Goal: Task Accomplishment & Management: Use online tool/utility

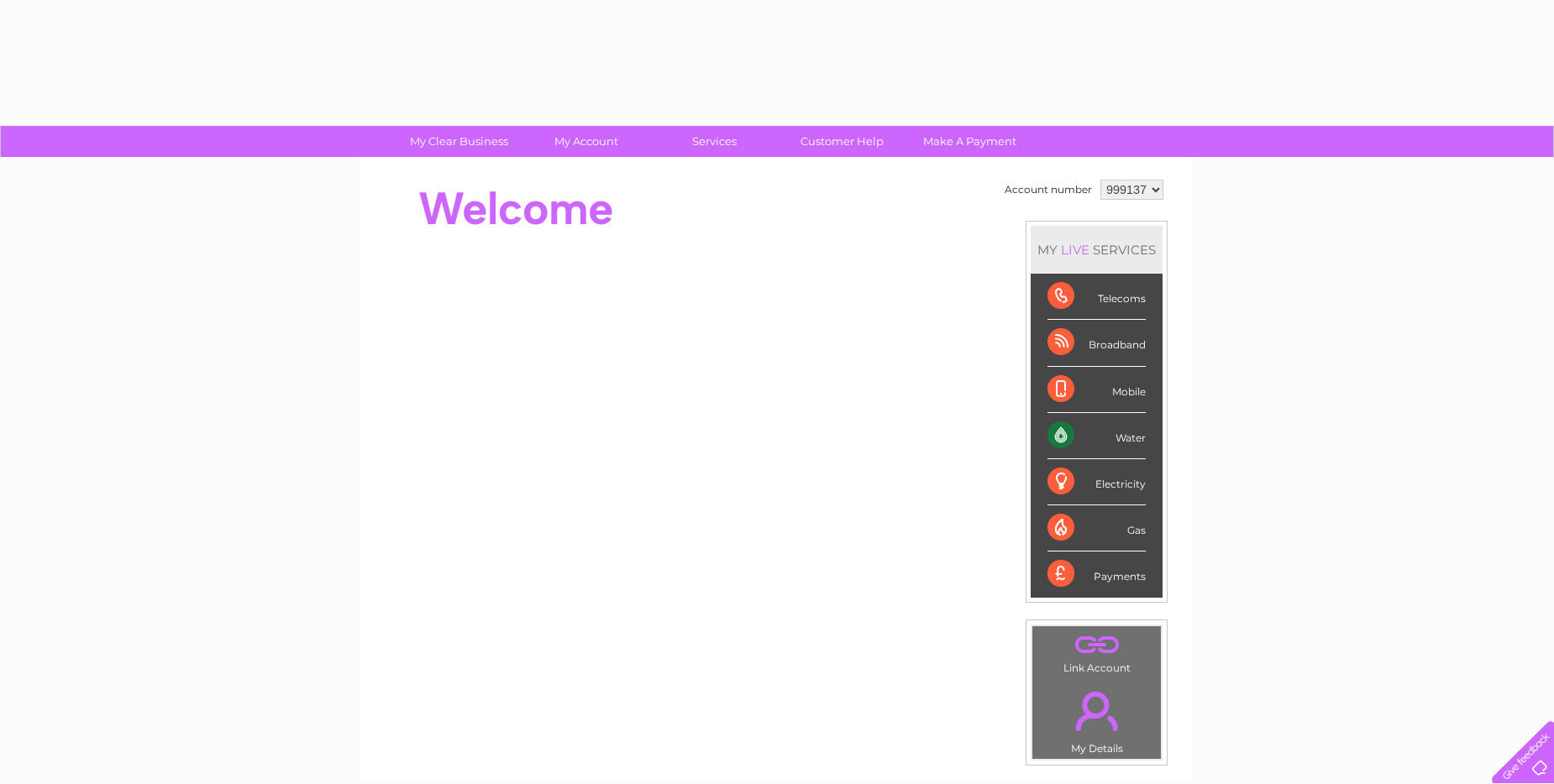
click at [1103, 438] on div "Water" at bounding box center [1097, 436] width 98 height 46
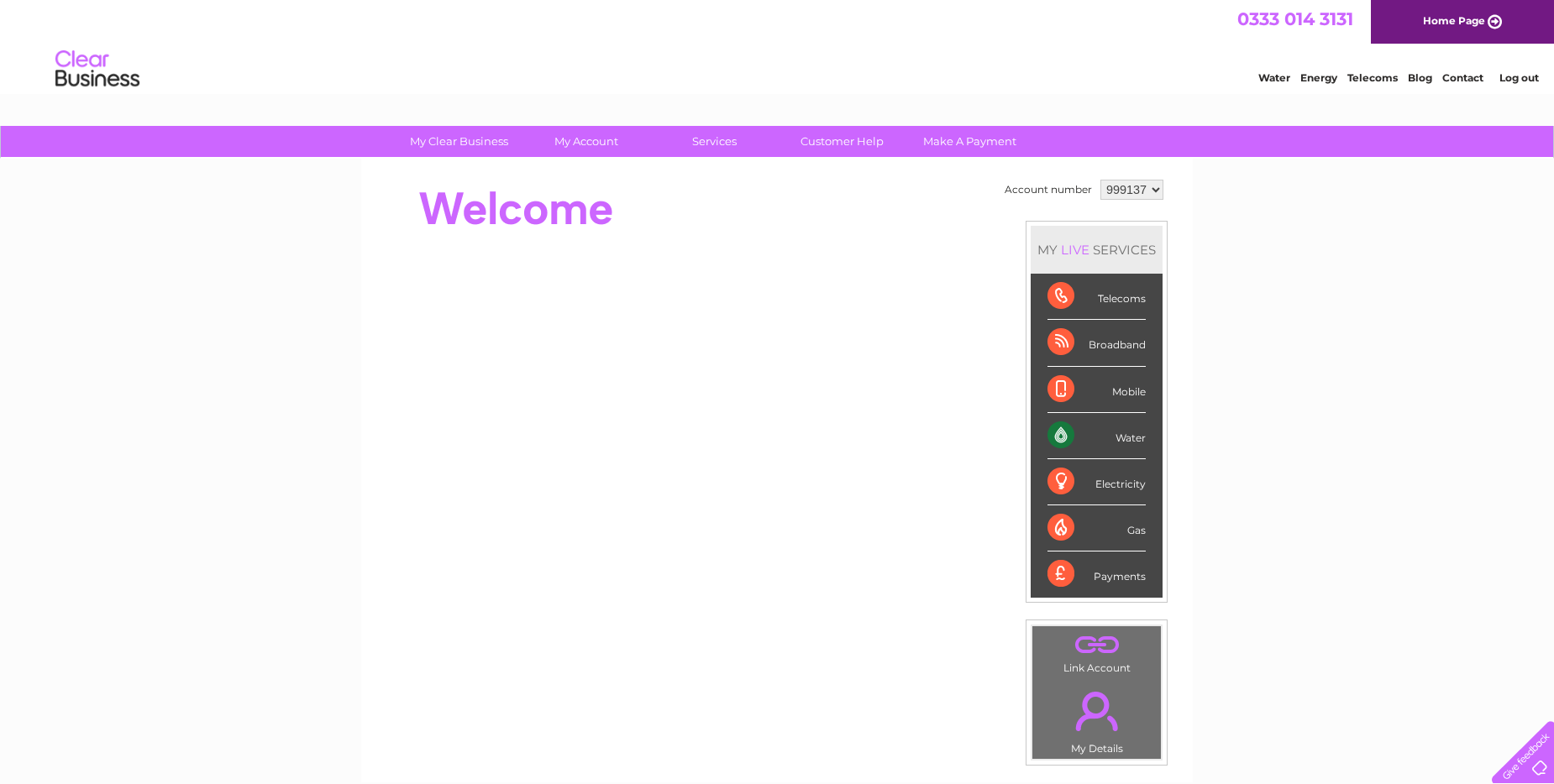
click at [1124, 437] on div "Water" at bounding box center [1097, 436] width 98 height 46
click at [1142, 443] on div "Water" at bounding box center [1097, 436] width 98 height 46
click at [1061, 436] on div "Water" at bounding box center [1097, 436] width 98 height 46
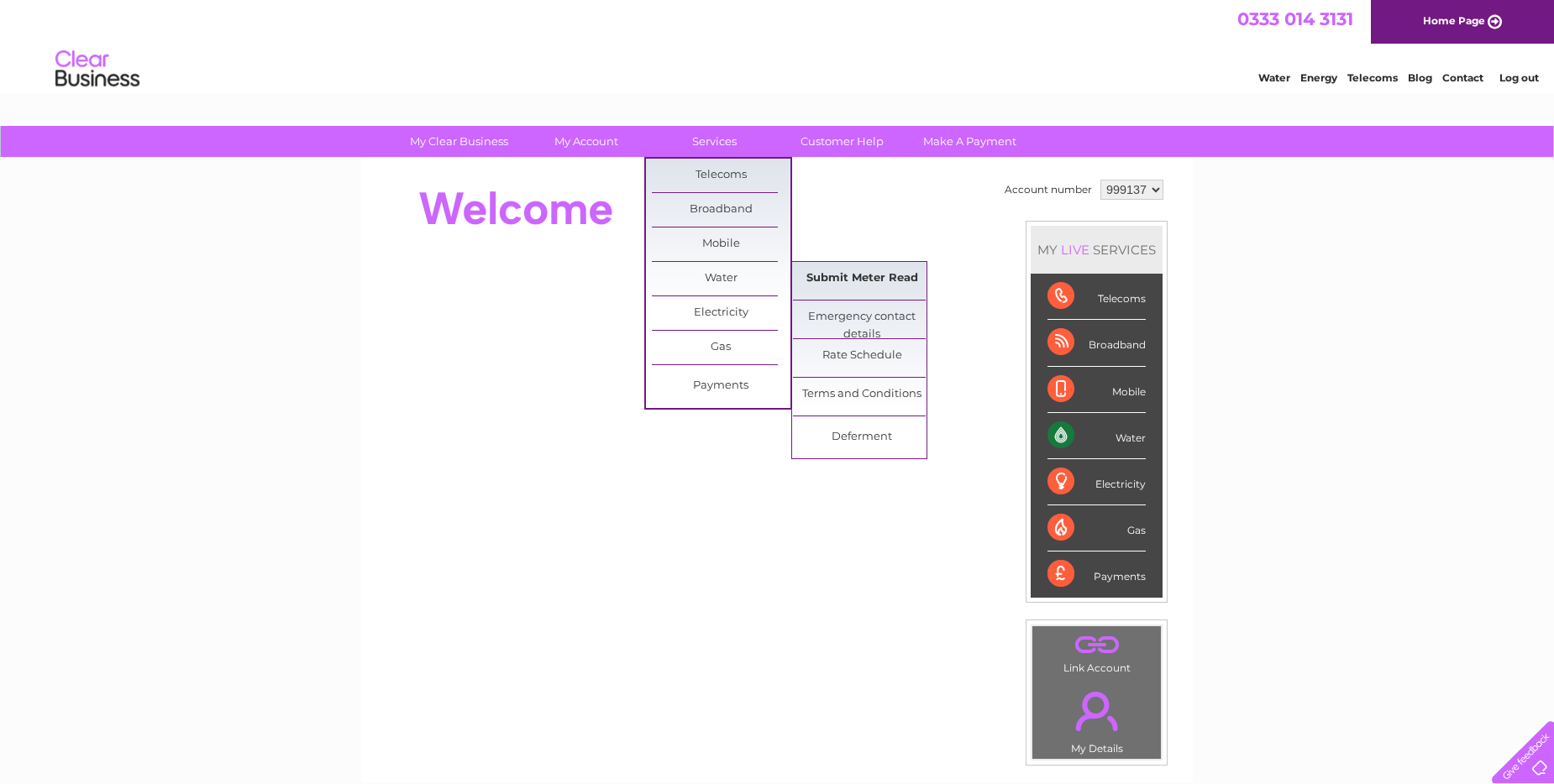
click at [861, 278] on link "Submit Meter Read" at bounding box center [862, 278] width 139 height 34
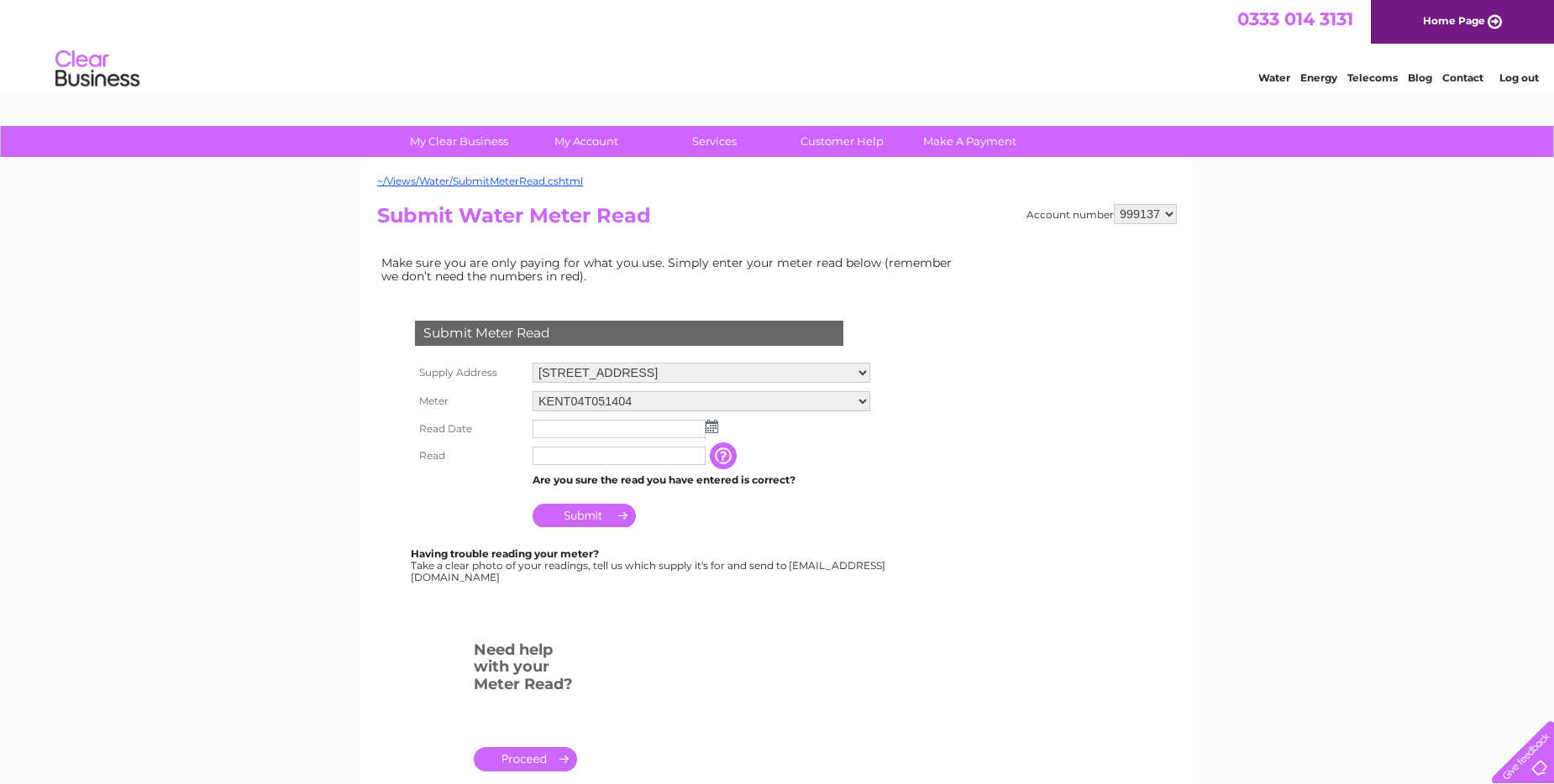
click at [715, 429] on img at bounding box center [712, 426] width 13 height 14
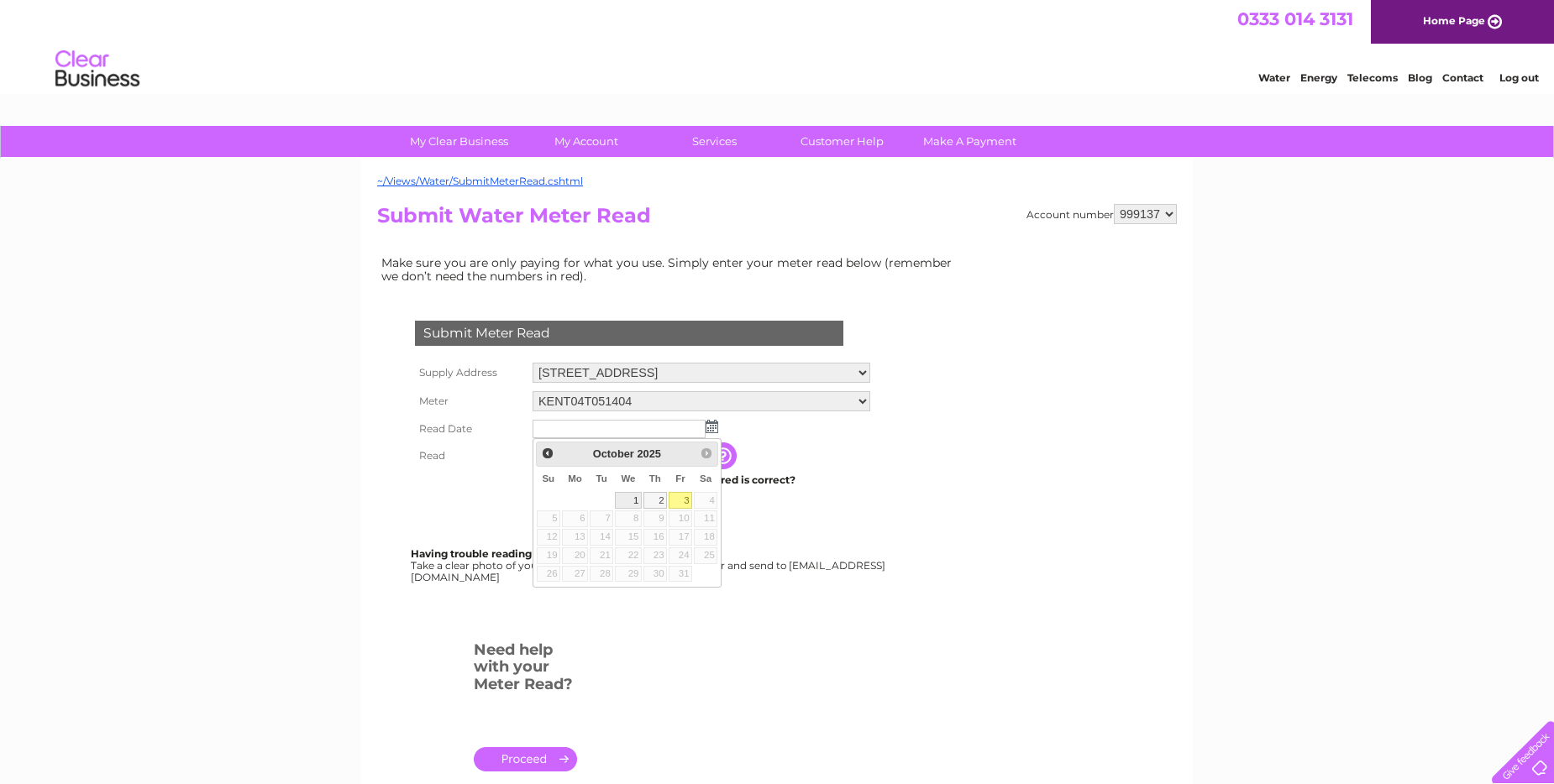
click at [625, 501] on link "1" at bounding box center [628, 500] width 27 height 17
type input "2025/10/01"
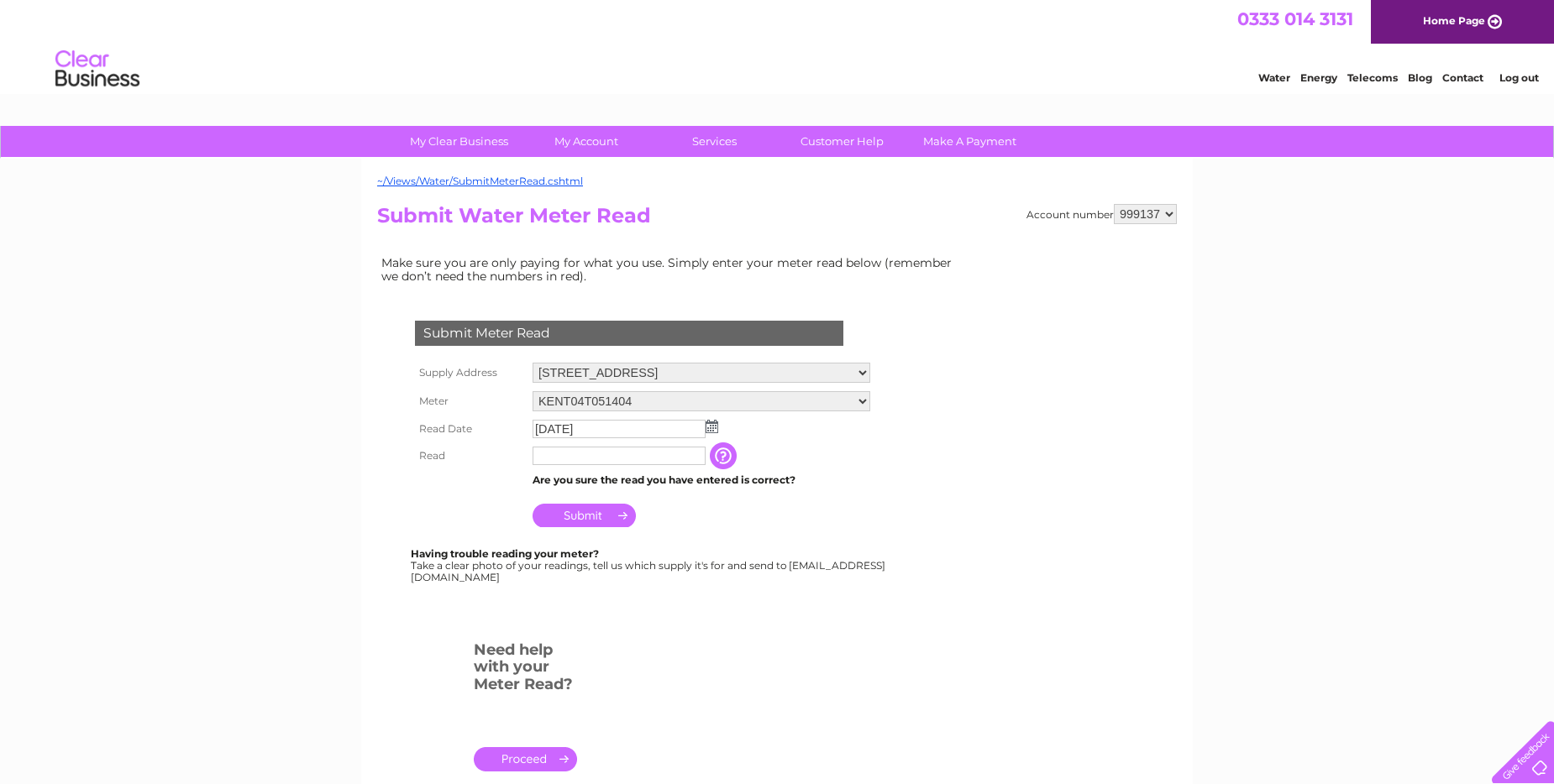
click at [568, 457] on input "text" at bounding box center [619, 456] width 173 height 18
type input "9172"
click at [597, 518] on input "Submit" at bounding box center [584, 516] width 104 height 24
